Goal: Task Accomplishment & Management: Manage account settings

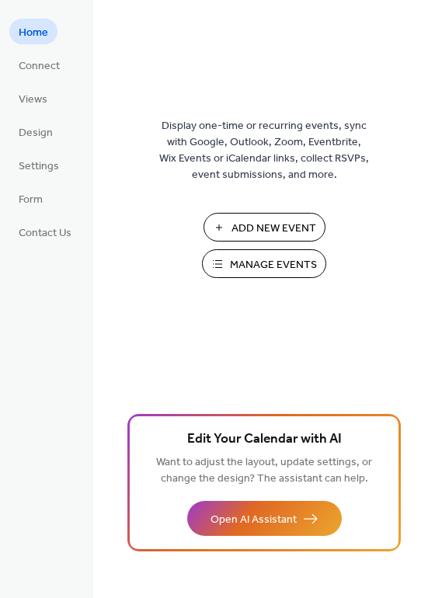
click at [228, 258] on button "Manage Events" at bounding box center [264, 263] width 124 height 29
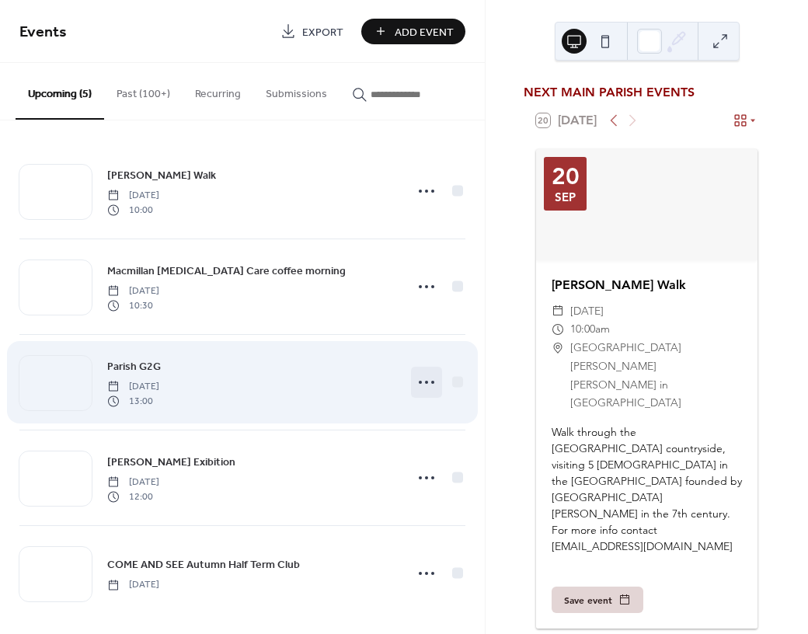
click at [417, 386] on icon at bounding box center [426, 382] width 25 height 25
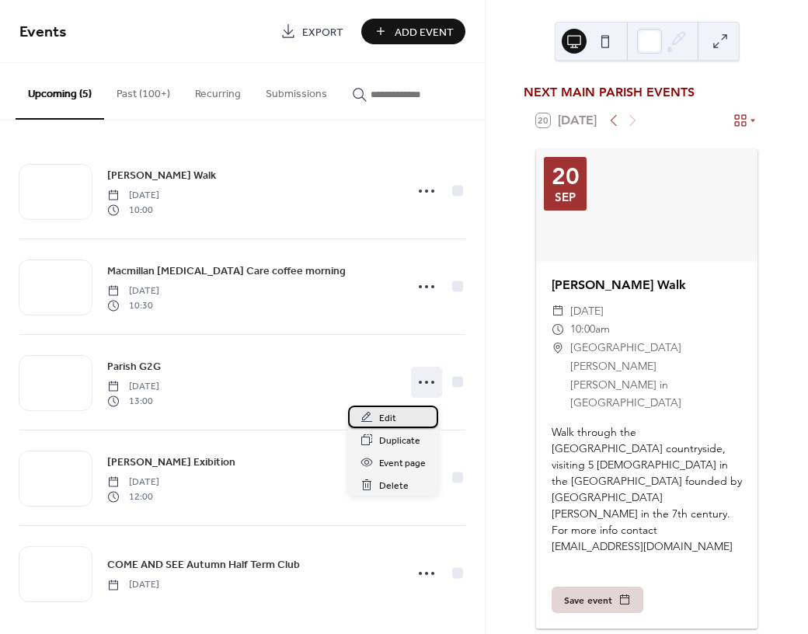
click at [390, 413] on span "Edit" at bounding box center [387, 418] width 17 height 16
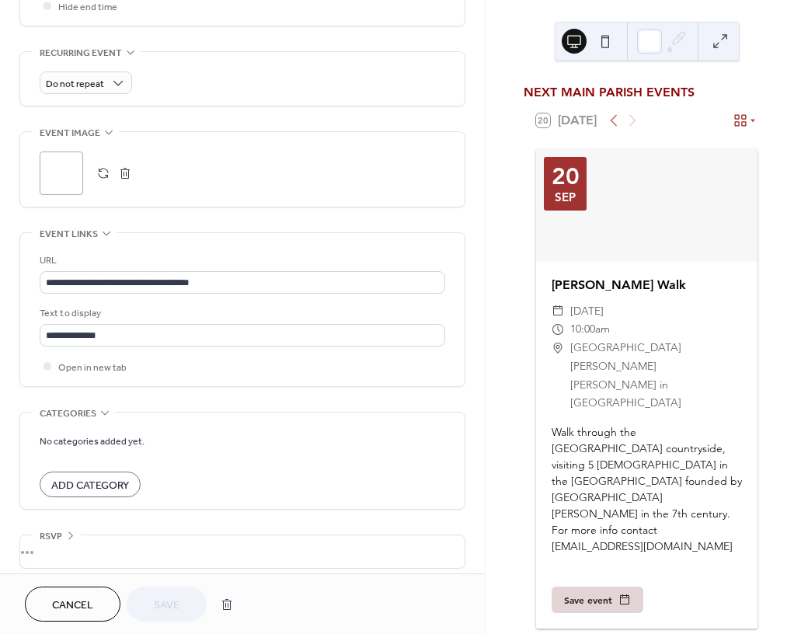
scroll to position [638, 0]
click at [70, 194] on div ";" at bounding box center [62, 173] width 44 height 44
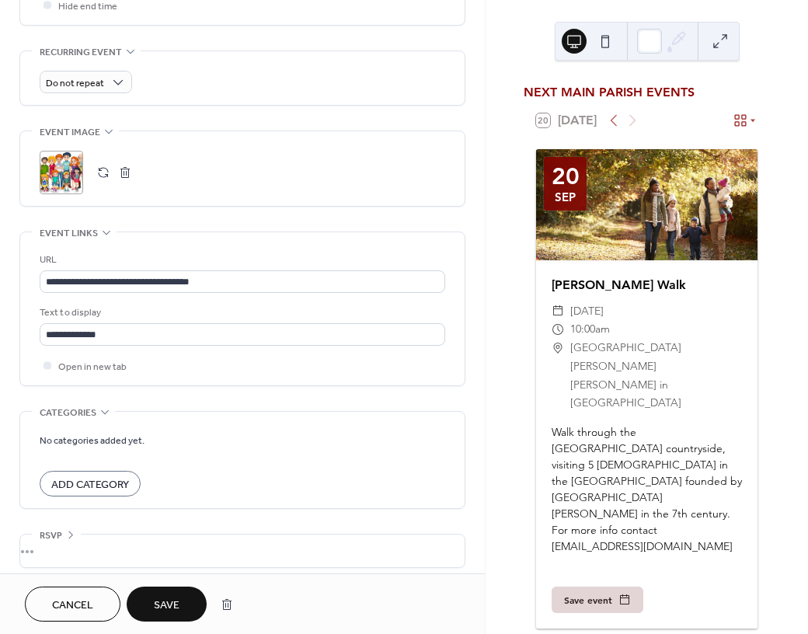
click at [192, 610] on button "Save" at bounding box center [167, 604] width 80 height 35
